Goal: Find specific fact: Find specific fact

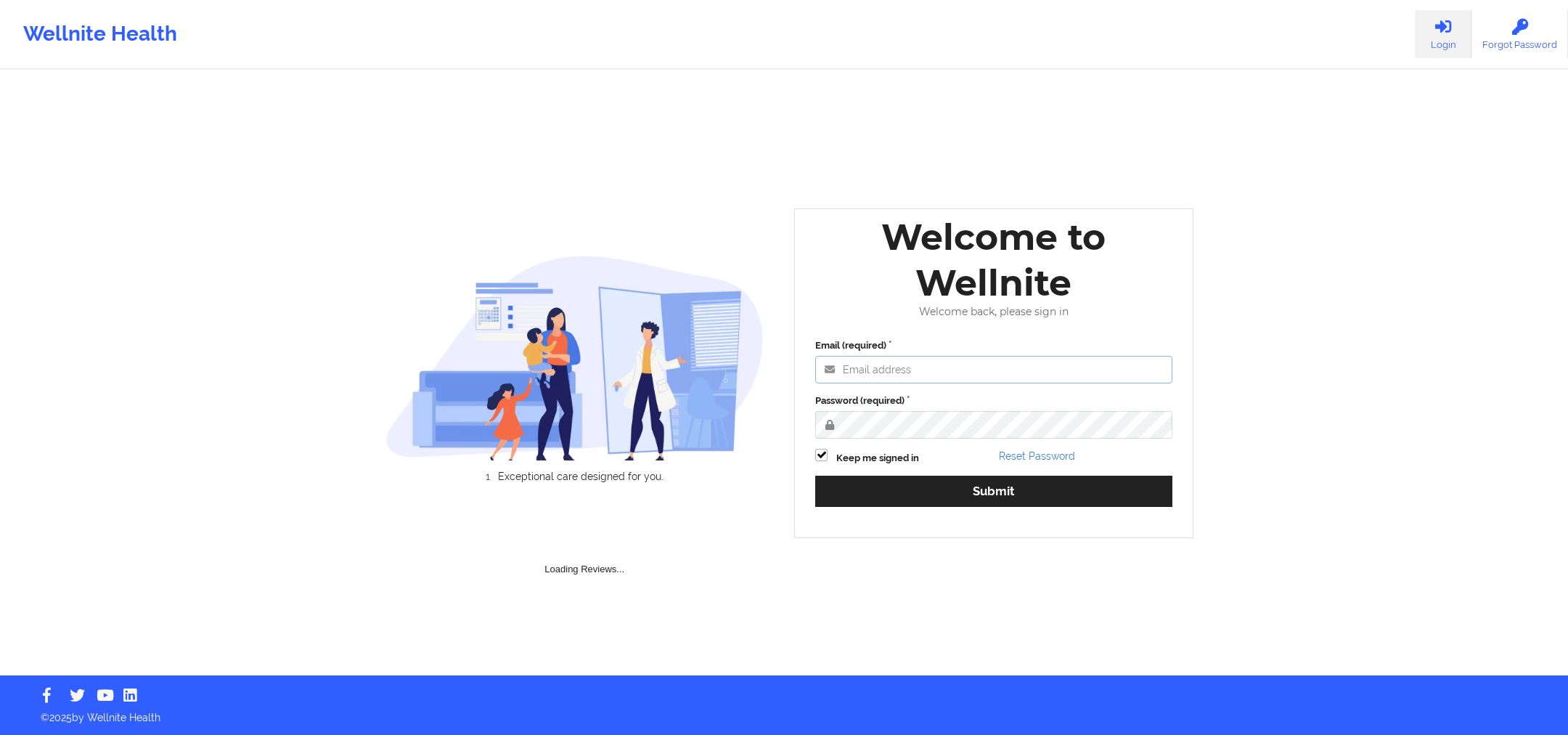
type input "[PERSON_NAME][EMAIL_ADDRESS][DOMAIN_NAME]"
drag, startPoint x: 928, startPoint y: 444, endPoint x: 943, endPoint y: 456, distance: 19.2
click at [930, 444] on div "Email (required) [PERSON_NAME][EMAIL_ADDRESS][DOMAIN_NAME] Password (required) …" at bounding box center [994, 427] width 377 height 199
click at [973, 519] on div "Email (required) [PERSON_NAME][EMAIL_ADDRESS][DOMAIN_NAME] Password (required) …" at bounding box center [994, 427] width 377 height 199
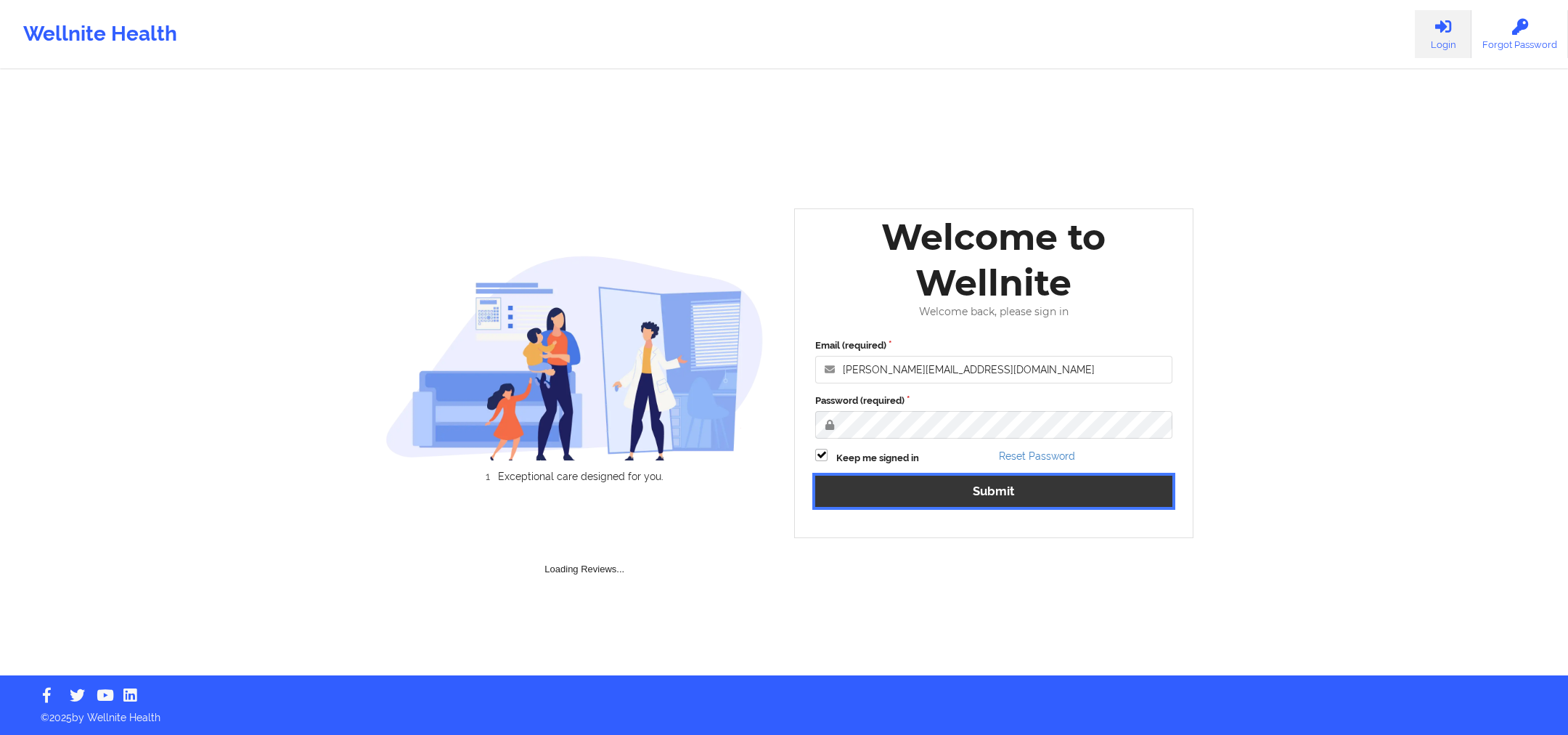
click at [974, 502] on button "Submit" at bounding box center [993, 491] width 357 height 31
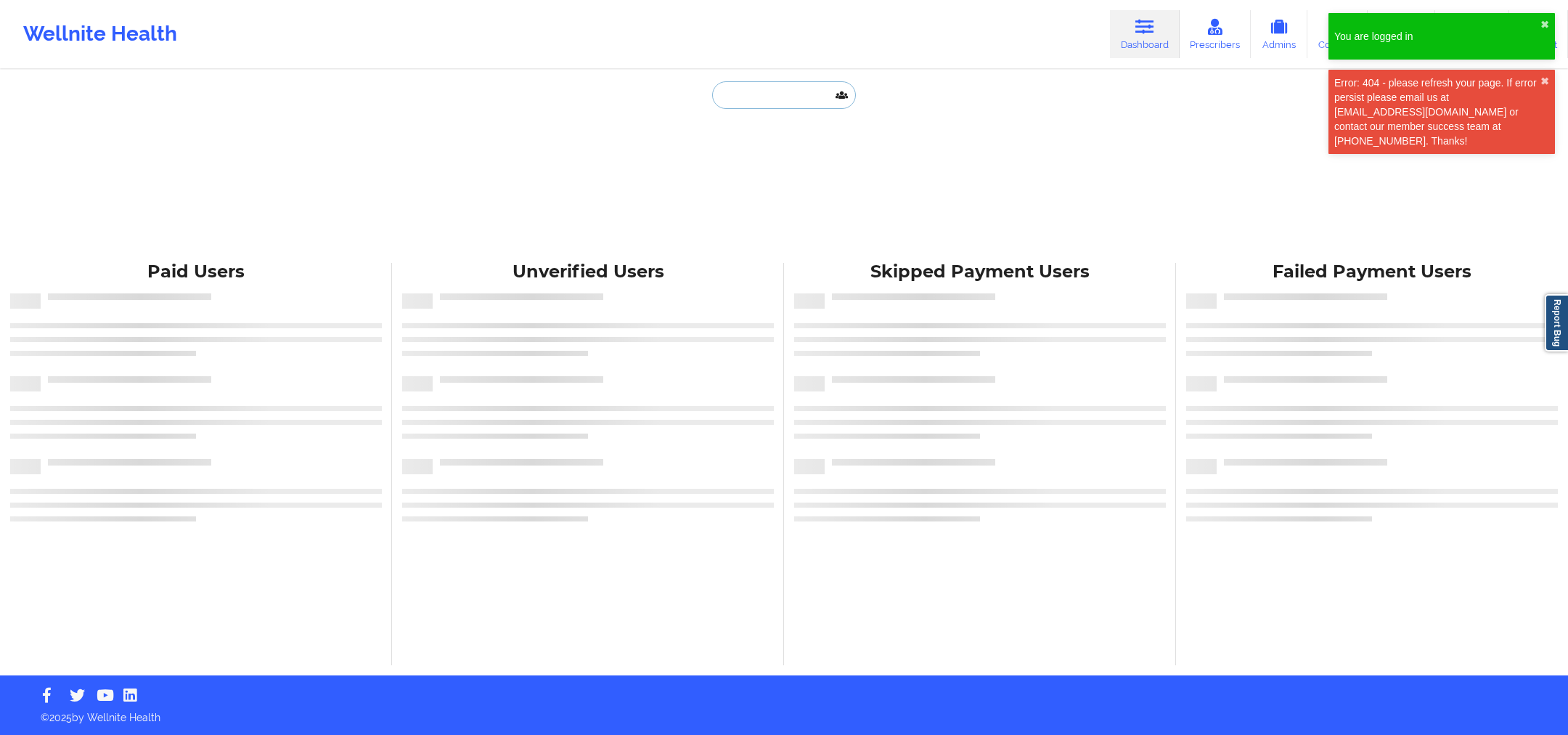
click at [773, 96] on input "text" at bounding box center [784, 94] width 144 height 28
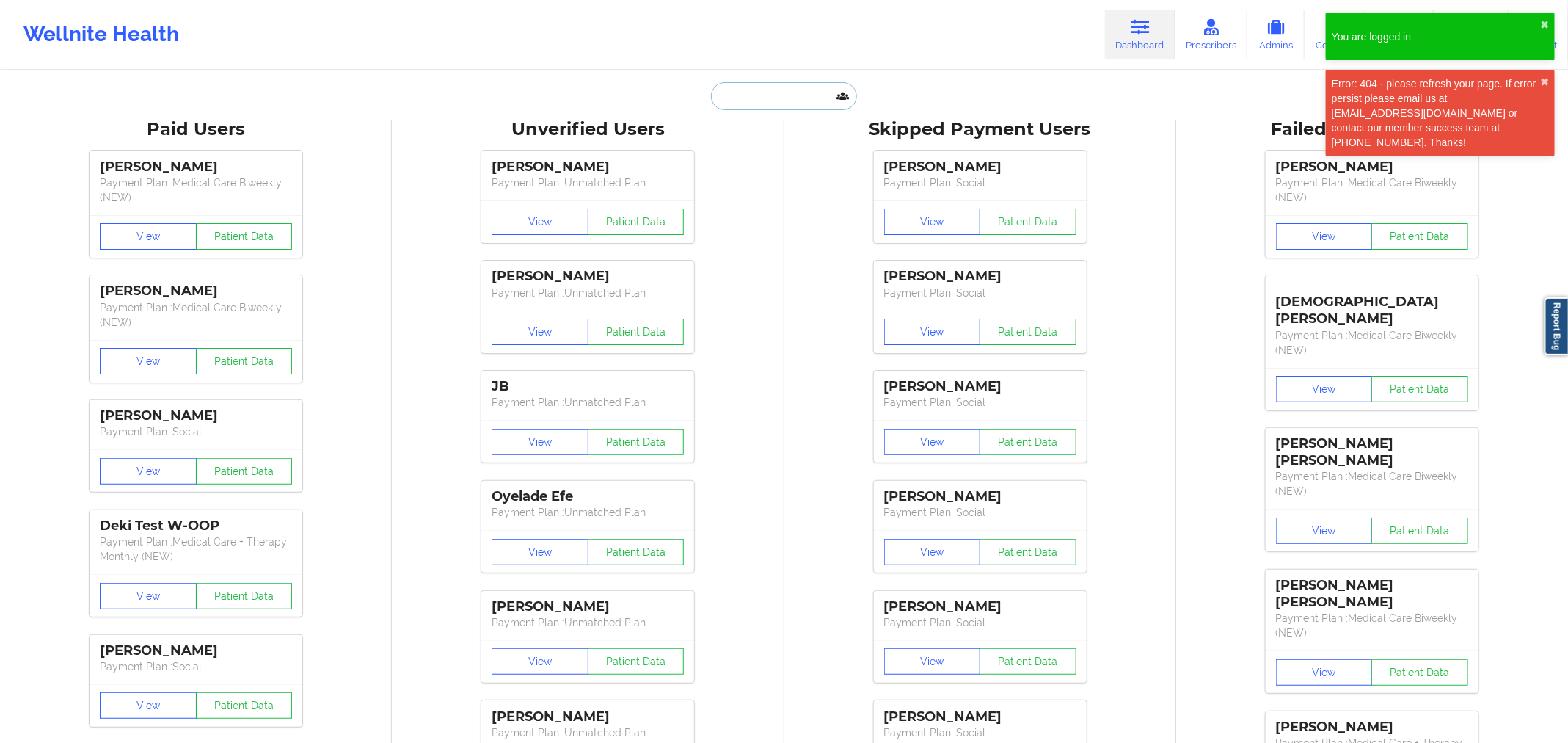
paste input "[PERSON_NAME]"
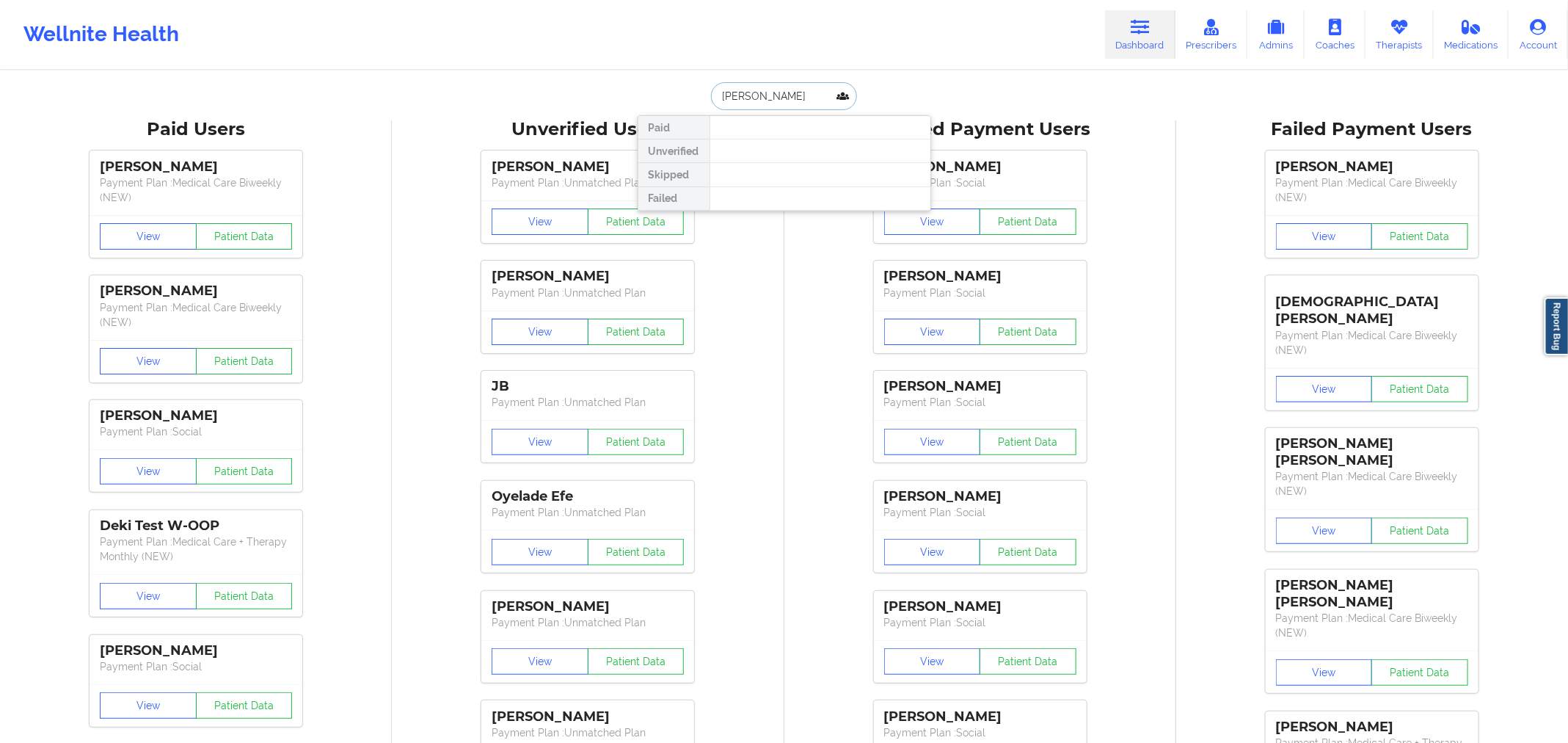
type input "[PERSON_NAME]"
click at [803, 179] on div "Social" at bounding box center [820, 180] width 197 height 13
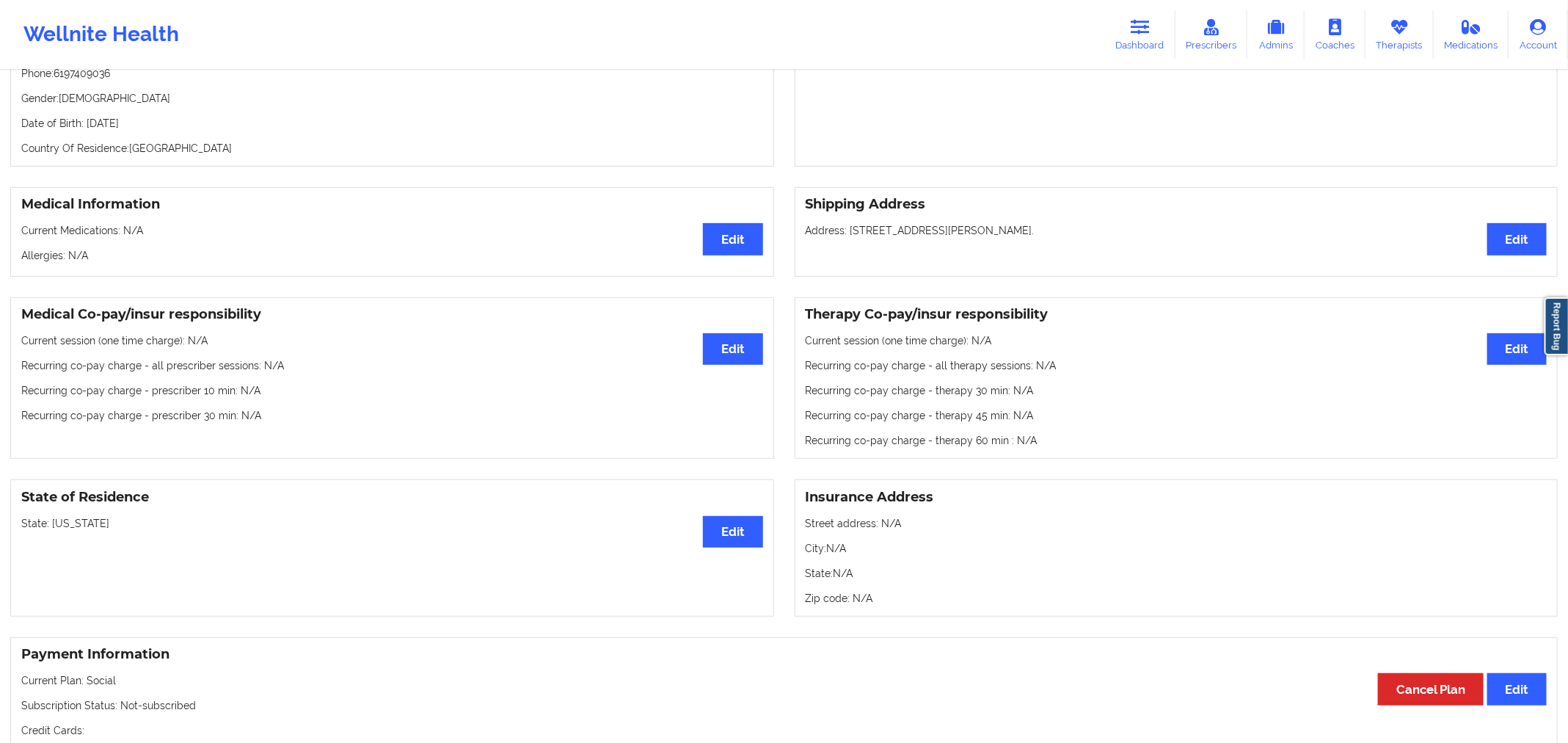
scroll to position [224, 0]
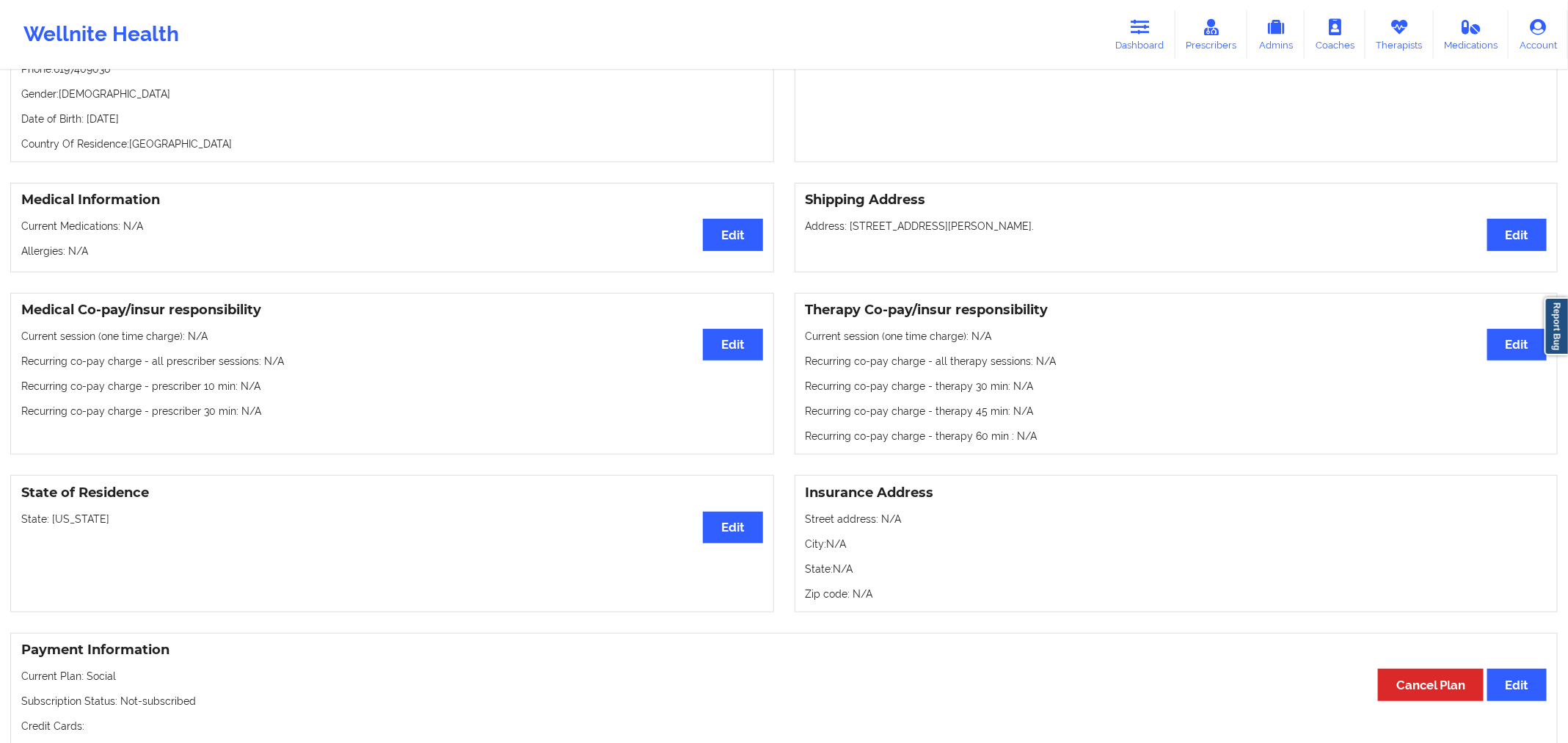
click at [65, 521] on p "State: [US_STATE]" at bounding box center [392, 519] width 742 height 15
copy p "[US_STATE]"
